Goal: Task Accomplishment & Management: Complete application form

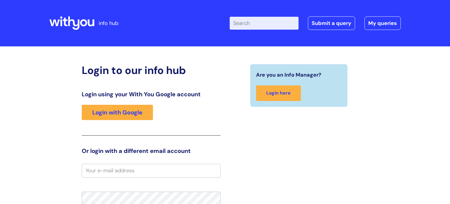
click at [241, 23] on input "Enter your search term here..." at bounding box center [264, 23] width 69 height 13
type input "it hub"
click button "Search" at bounding box center [0, 0] width 0 height 0
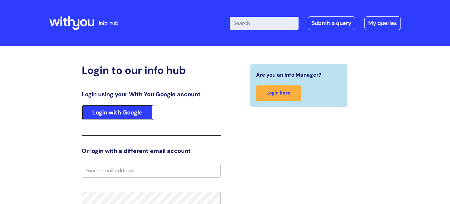
click at [97, 108] on link "Login with Google" at bounding box center [117, 112] width 71 height 15
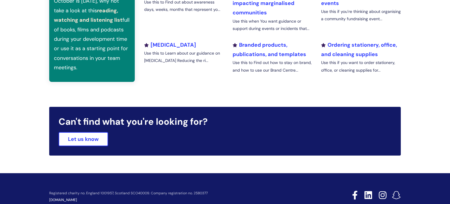
scroll to position [248, 0]
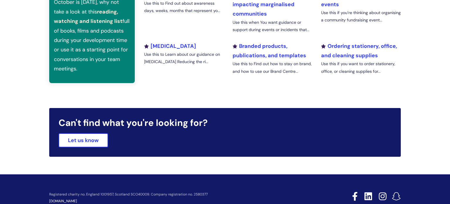
scroll to position [247, 0]
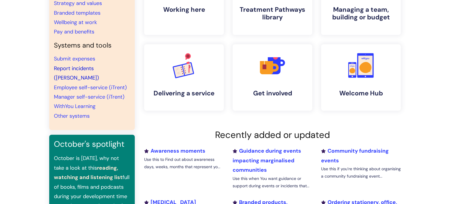
scroll to position [90, 0]
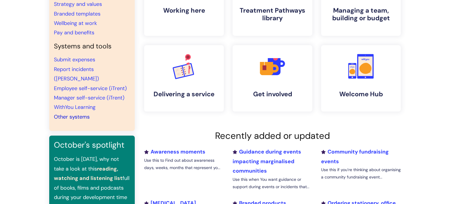
click at [84, 113] on link "Other systems" at bounding box center [72, 116] width 36 height 7
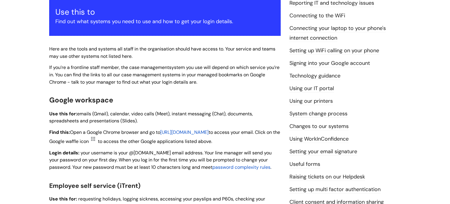
scroll to position [110, 0]
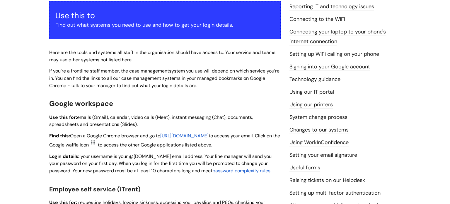
click at [326, 93] on link "Using our IT portal" at bounding box center [311, 92] width 45 height 8
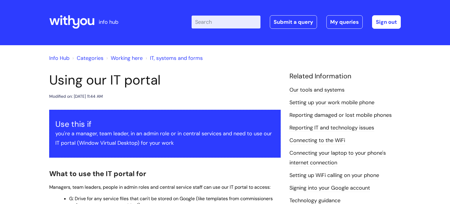
scroll to position [1, 0]
click at [231, 24] on input "Enter your search term here..." at bounding box center [226, 22] width 69 height 13
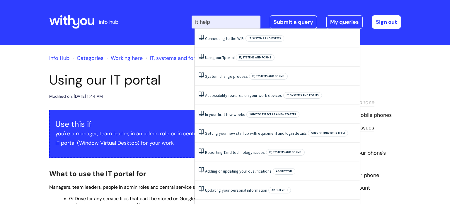
type input "it help"
click button "Search" at bounding box center [0, 0] width 0 height 0
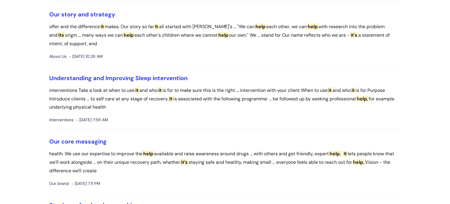
scroll to position [745, 0]
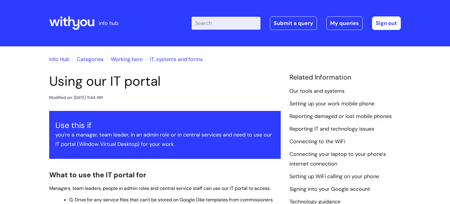
scroll to position [1, 0]
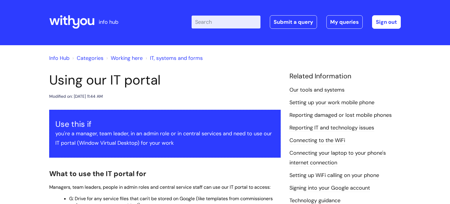
click at [65, 60] on link "Info Hub" at bounding box center [59, 57] width 20 height 7
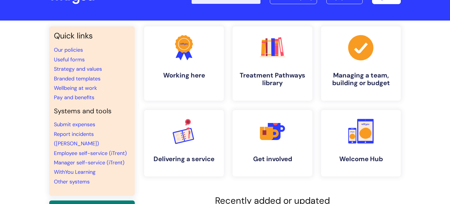
scroll to position [7, 0]
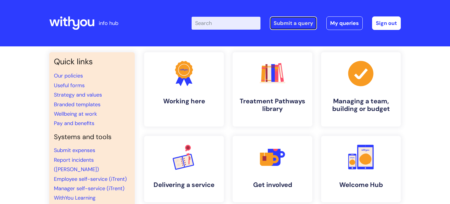
click at [297, 25] on link "Submit a query" at bounding box center [293, 22] width 47 height 13
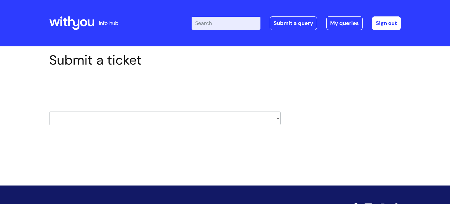
click at [85, 118] on select "HR / People IT and Support Clinical Drug Alerts Finance Accounts Data Support T…" at bounding box center [164, 117] width 231 height 13
select select "it_and_support"
click at [49, 111] on select "HR / People IT and Support Clinical Drug Alerts Finance Accounts Data Support T…" at bounding box center [164, 117] width 231 height 13
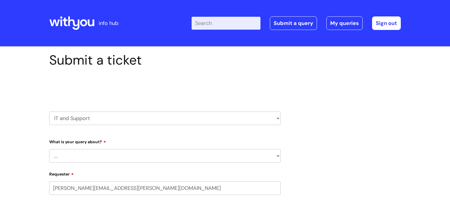
select select "80004286536"
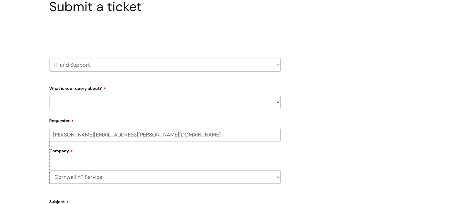
scroll to position [54, 0]
